Goal: Navigation & Orientation: Find specific page/section

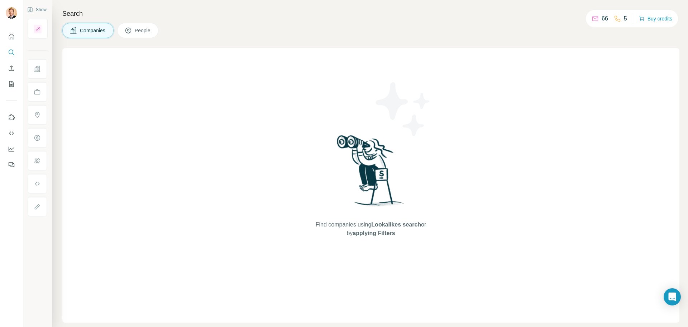
click at [136, 29] on span "People" at bounding box center [143, 30] width 16 height 7
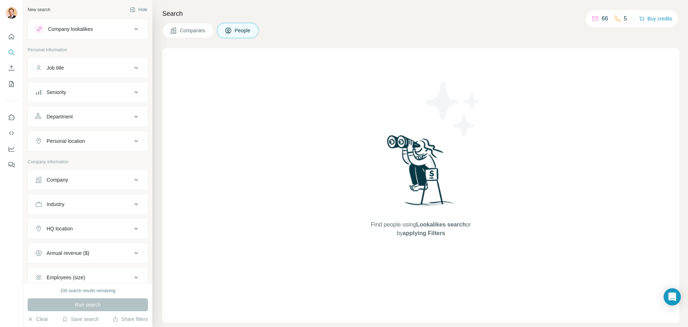
click at [242, 28] on span "People" at bounding box center [243, 30] width 16 height 7
click at [192, 33] on span "Companies" at bounding box center [193, 30] width 26 height 7
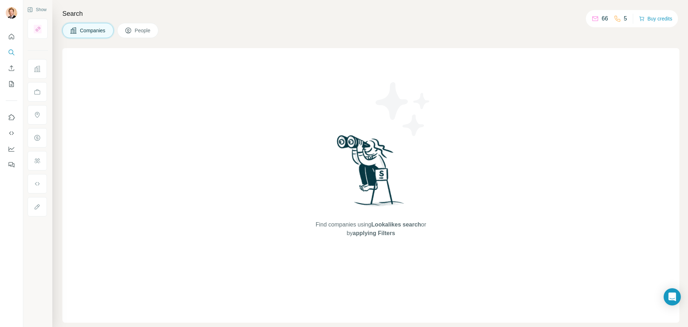
click at [139, 32] on span "People" at bounding box center [143, 30] width 16 height 7
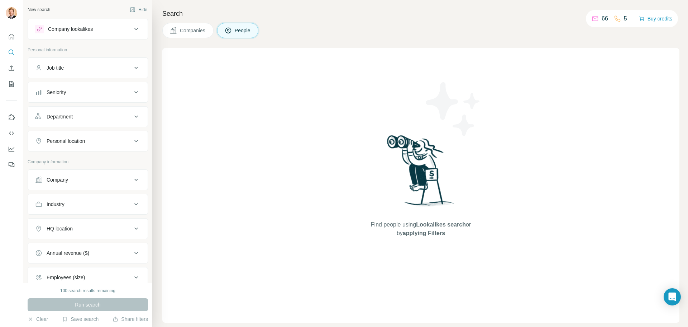
click at [189, 29] on span "Companies" at bounding box center [193, 30] width 26 height 7
